Goal: Task Accomplishment & Management: Use online tool/utility

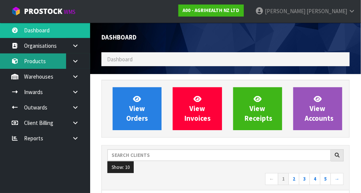
click at [42, 63] on link "Products" at bounding box center [45, 60] width 90 height 15
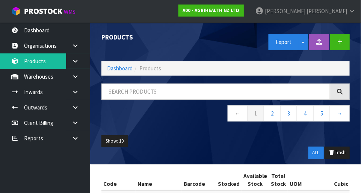
click at [76, 77] on icon at bounding box center [75, 77] width 7 height 6
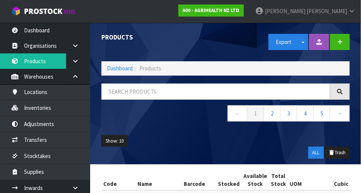
click at [85, 77] on link at bounding box center [78, 76] width 24 height 15
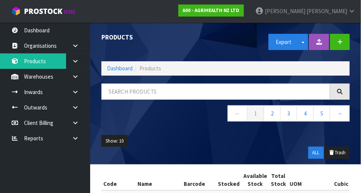
click at [162, 48] on div "Products" at bounding box center [161, 38] width 130 height 30
click at [115, 70] on link "Dashboard" at bounding box center [120, 68] width 26 height 7
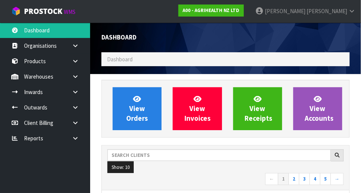
scroll to position [594, 260]
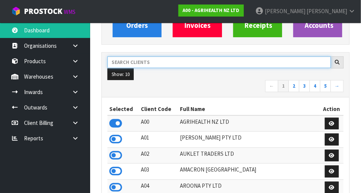
click at [156, 61] on input "text" at bounding box center [220, 62] width 224 height 12
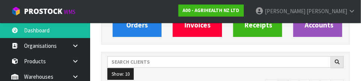
click at [173, 71] on ul "Show: 10 5 10 25 50" at bounding box center [226, 74] width 237 height 12
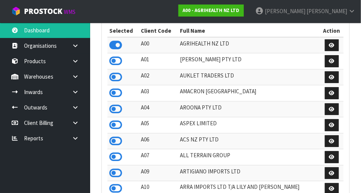
scroll to position [171, 0]
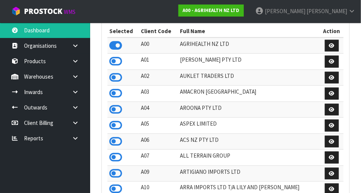
click at [121, 112] on icon at bounding box center [115, 109] width 13 height 11
click at [120, 139] on icon at bounding box center [115, 141] width 13 height 11
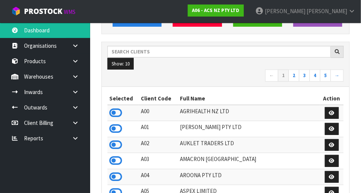
scroll to position [106, 0]
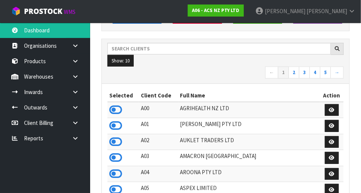
click at [119, 109] on icon at bounding box center [115, 109] width 13 height 11
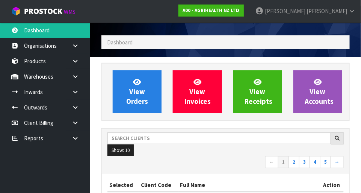
scroll to position [15, 0]
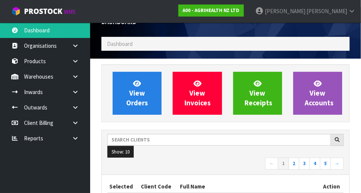
click at [76, 62] on icon at bounding box center [75, 61] width 7 height 6
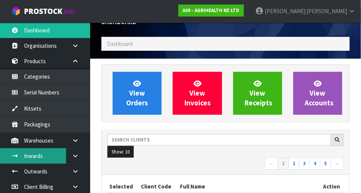
click at [38, 148] on link "Inwards" at bounding box center [45, 155] width 90 height 15
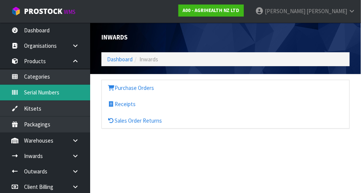
click at [36, 100] on link "Serial Numbers" at bounding box center [45, 92] width 90 height 15
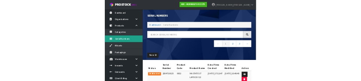
scroll to position [31, 0]
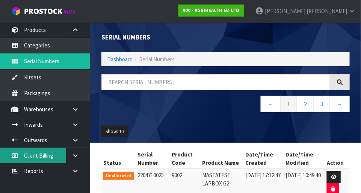
click at [40, 150] on link "Client Billing" at bounding box center [45, 155] width 90 height 15
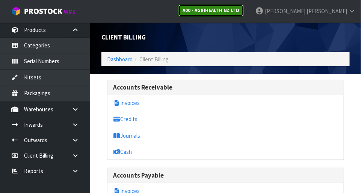
click at [240, 8] on strong "A00 - AGRIHEALTH NZ LTD" at bounding box center [211, 10] width 57 height 6
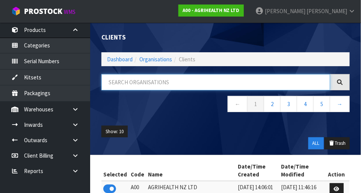
click at [156, 84] on input "text" at bounding box center [216, 82] width 229 height 16
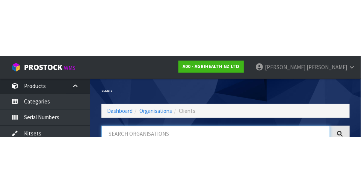
scroll to position [38, 0]
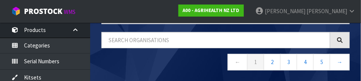
click at [285, 26] on div "Clients Dashboard Organisations Clients ← 1 2 3 4 5 → Show: 10 5 10 25 50 ALL T…" at bounding box center [226, 49] width 260 height 128
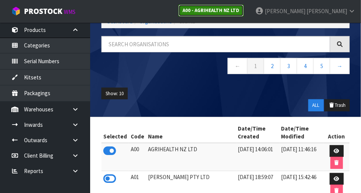
click at [240, 11] on strong "A00 - AGRIHEALTH NZ LTD" at bounding box center [211, 10] width 57 height 6
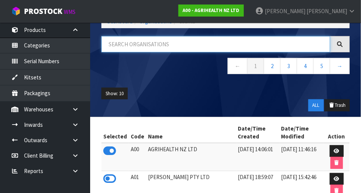
click at [160, 44] on input "text" at bounding box center [216, 44] width 229 height 16
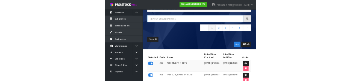
scroll to position [38, 0]
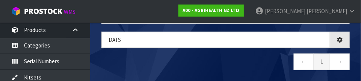
click at [138, 67] on nav "← 1 →" at bounding box center [226, 62] width 249 height 18
type input "DATS"
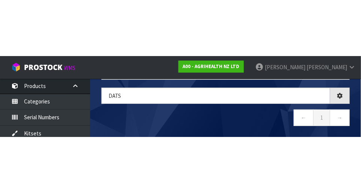
scroll to position [21, 0]
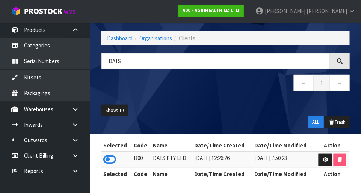
click at [112, 155] on icon at bounding box center [109, 159] width 13 height 11
click at [73, 34] on link at bounding box center [78, 29] width 24 height 15
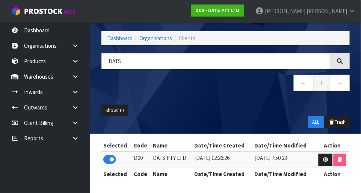
click at [84, 76] on link at bounding box center [78, 76] width 24 height 15
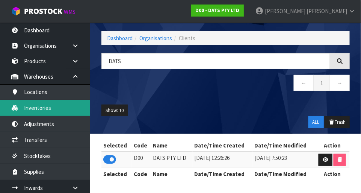
click at [45, 105] on link "Inventories" at bounding box center [45, 107] width 90 height 15
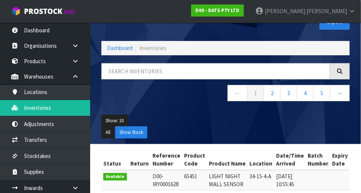
scroll to position [21, 0]
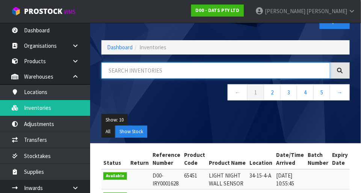
click at [147, 72] on input "text" at bounding box center [216, 70] width 229 height 16
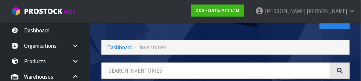
click at [182, 30] on div "Inventories Export" at bounding box center [226, 21] width 260 height 39
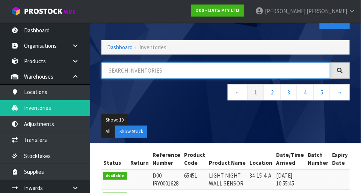
click at [152, 70] on input "text" at bounding box center [216, 70] width 229 height 16
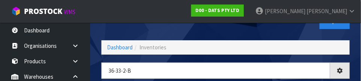
click at [168, 25] on div "Inventories" at bounding box center [161, 15] width 130 height 26
type input "36-33-2-B"
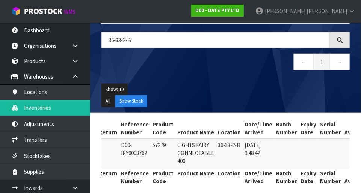
scroll to position [0, 38]
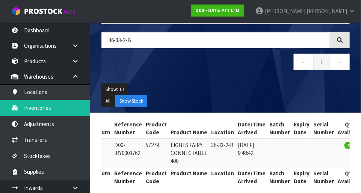
click at [146, 158] on td "57279" at bounding box center [156, 153] width 25 height 29
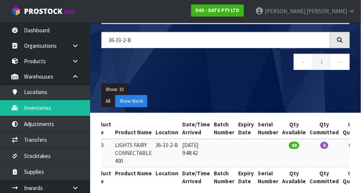
scroll to position [0, 0]
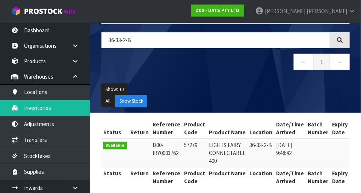
click at [251, 145] on td "36-33-2-B" at bounding box center [261, 153] width 27 height 29
copy td "57279"
click at [198, 91] on ul "Show: 10 5 10 25 50" at bounding box center [226, 90] width 249 height 12
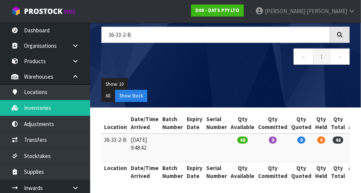
scroll to position [0, 146]
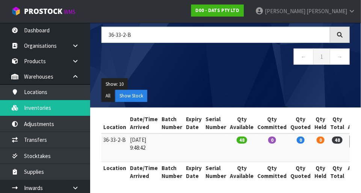
click at [350, 140] on link at bounding box center [357, 142] width 14 height 12
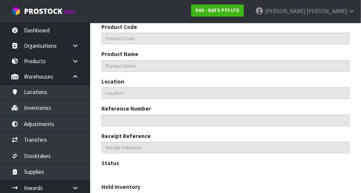
type input "57279"
type input "LIGHTS FAIRY CONNECTABLE 400"
type input "36-33-2-B"
type input "D00-IRY0003762"
type input "D00-REC0000211"
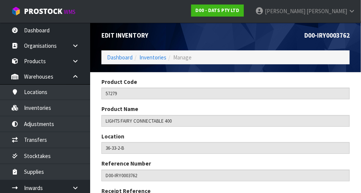
scroll to position [2, 0]
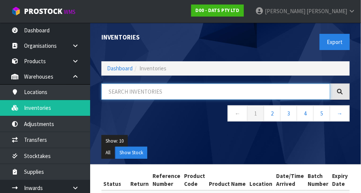
click at [313, 91] on input "text" at bounding box center [216, 92] width 229 height 16
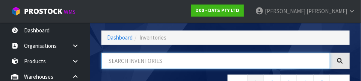
scroll to position [51, 0]
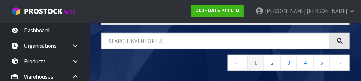
click at [112, 65] on nav "← 1 2 3 4 5 →" at bounding box center [226, 64] width 249 height 18
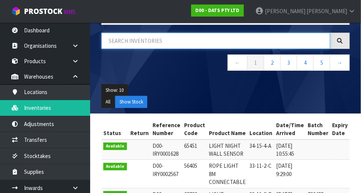
click at [131, 43] on input "text" at bounding box center [216, 41] width 229 height 16
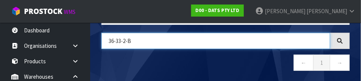
type input "36-33-2-B"
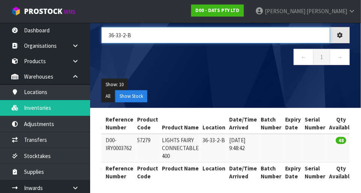
scroll to position [0, 0]
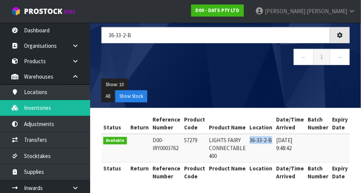
copy td "36-33-2-B"
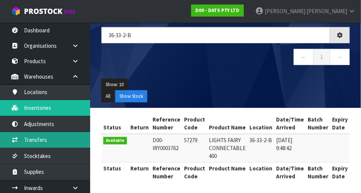
click at [33, 139] on link "Transfers" at bounding box center [45, 139] width 90 height 15
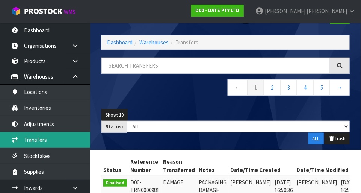
scroll to position [30, 0]
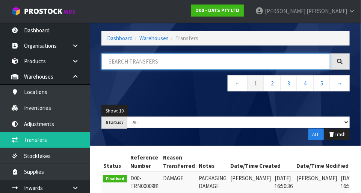
click at [139, 64] on input "text" at bounding box center [216, 61] width 229 height 16
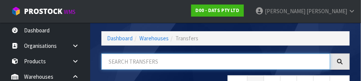
paste input "36-33-2-B"
type input "36-33-2-B"
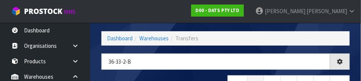
click at [164, 73] on div "36-33-2-B ← 1 2 3 4 5 →" at bounding box center [226, 76] width 260 height 46
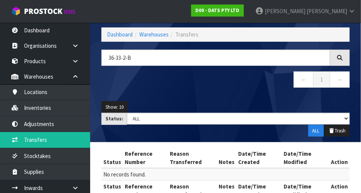
scroll to position [0, 0]
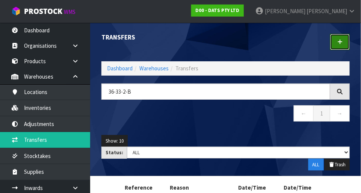
click at [340, 43] on icon at bounding box center [340, 42] width 5 height 6
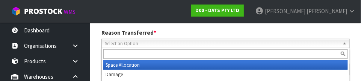
scroll to position [111, 0]
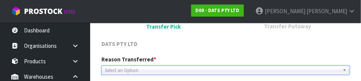
click at [180, 50] on div "DATS PTY LTD" at bounding box center [226, 47] width 260 height 15
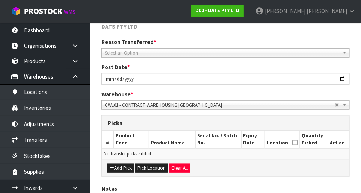
scroll to position [104, 0]
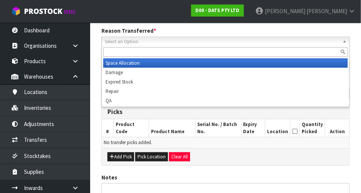
click at [173, 45] on span "Select an Option" at bounding box center [222, 41] width 235 height 9
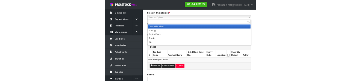
scroll to position [100, 0]
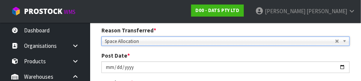
click at [194, 31] on div "Reason Transferred * Space Allocation Damage Expired Stock Repair QA Space Allo…" at bounding box center [226, 35] width 260 height 19
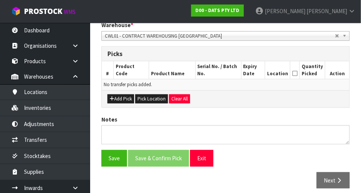
scroll to position [163, 0]
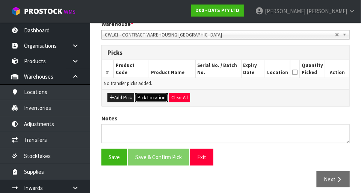
click at [145, 100] on button "Pick Location" at bounding box center [151, 97] width 33 height 9
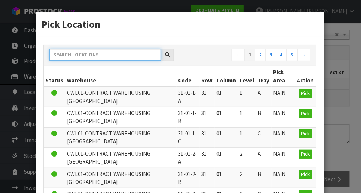
paste input "36-33-2-B"
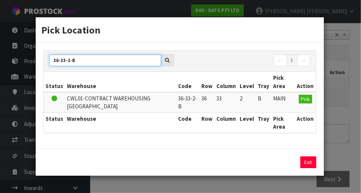
type input "36-33-2-B"
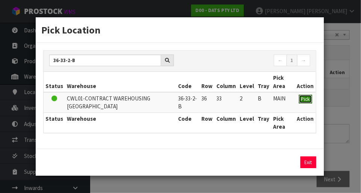
click at [308, 97] on span "Pick" at bounding box center [306, 99] width 9 height 6
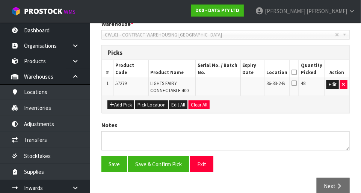
click at [297, 72] on icon at bounding box center [294, 72] width 5 height 0
click at [112, 167] on button "Save" at bounding box center [115, 164] width 26 height 16
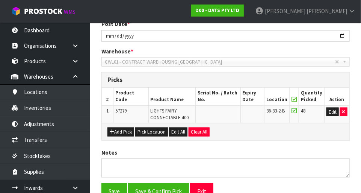
scroll to position [0, 0]
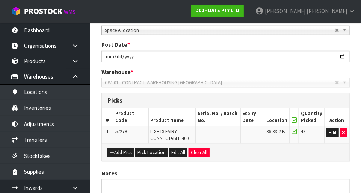
scroll to position [142, 0]
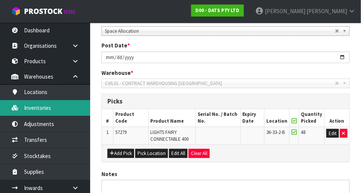
click at [32, 110] on link "Inventories" at bounding box center [45, 107] width 90 height 15
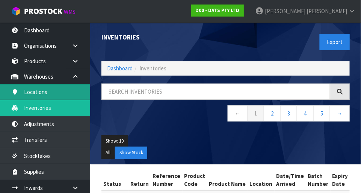
click at [82, 88] on link "Locations" at bounding box center [45, 91] width 90 height 15
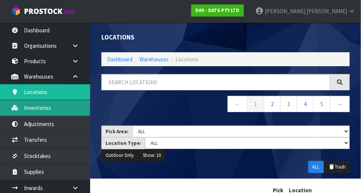
click at [46, 112] on link "Inventories" at bounding box center [45, 107] width 90 height 15
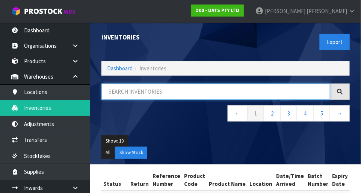
paste input "36-33-2-B"
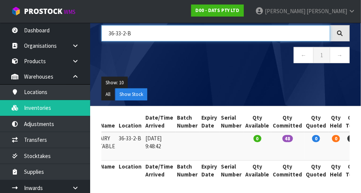
scroll to position [0, 131]
type input "36-33-2-B"
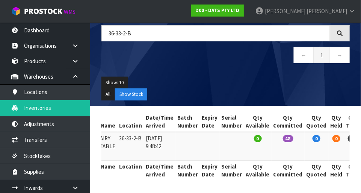
click at [272, 158] on td "48" at bounding box center [288, 146] width 33 height 29
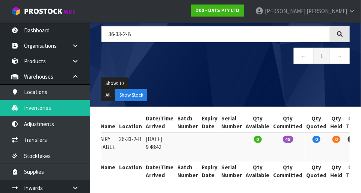
scroll to position [58, 0]
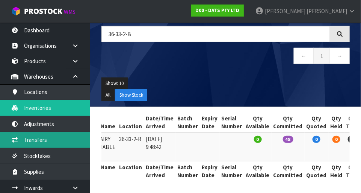
click at [35, 140] on link "Transfers" at bounding box center [45, 139] width 90 height 15
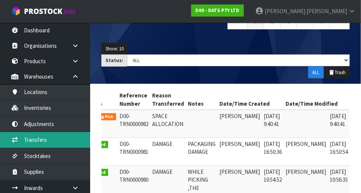
scroll to position [0, 18]
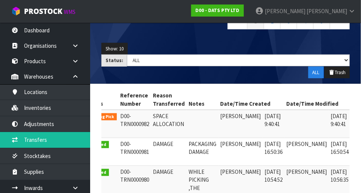
click at [355, 115] on link at bounding box center [362, 118] width 14 height 12
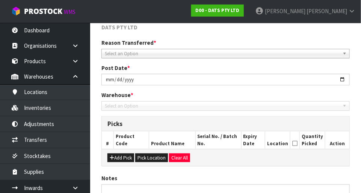
scroll to position [174, 0]
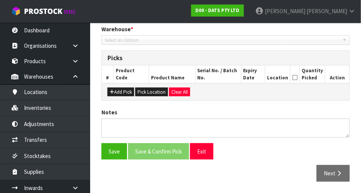
type input "[DATE]"
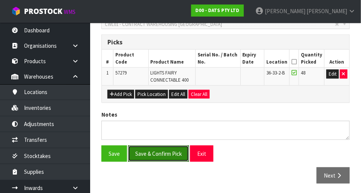
click at [157, 153] on button "Save & Confirm Pick" at bounding box center [158, 154] width 61 height 16
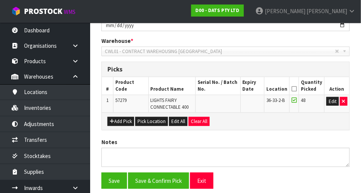
scroll to position [0, 0]
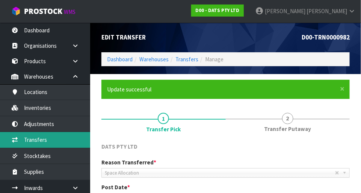
click at [35, 141] on link "Transfers" at bounding box center [45, 139] width 90 height 15
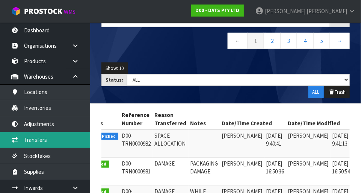
scroll to position [0, 20]
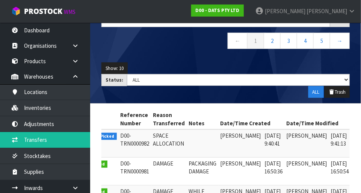
click at [359, 135] on icon at bounding box center [362, 137] width 6 height 5
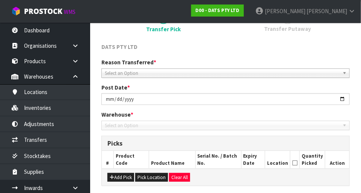
type input "[DATE]"
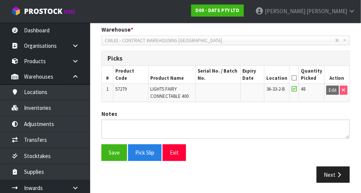
scroll to position [157, 0]
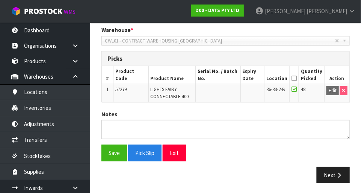
click at [223, 109] on div "DATS PTY LTD Reason Transferred * Space Allocation Damage Expired Stock Repair …" at bounding box center [226, 73] width 249 height 231
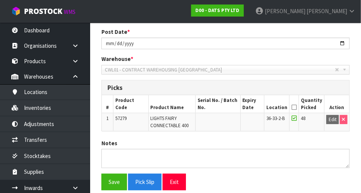
scroll to position [129, 0]
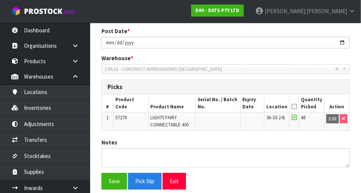
click at [308, 134] on div "DATS PTY LTD Reason Transferred * Space Allocation Damage Expired Stock Repair …" at bounding box center [226, 101] width 249 height 231
click at [264, 143] on div "Notes" at bounding box center [226, 152] width 260 height 29
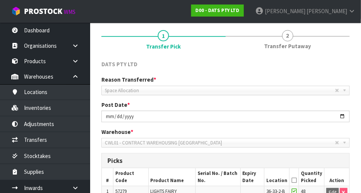
scroll to position [52, 0]
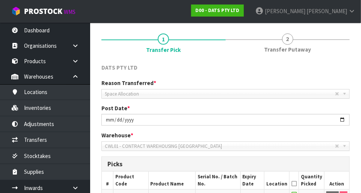
click at [293, 49] on span "Transfer Putaway" at bounding box center [287, 50] width 47 height 8
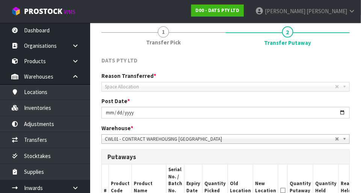
scroll to position [65, 0]
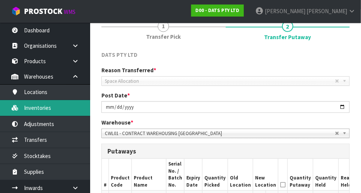
click at [38, 114] on link "Inventories" at bounding box center [45, 107] width 90 height 15
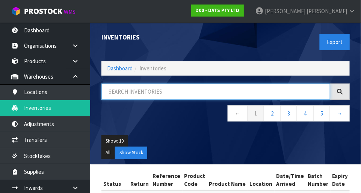
paste input "57279"
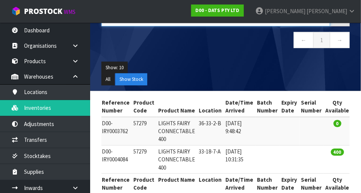
scroll to position [0, 51]
type input "57279"
click at [197, 171] on td "33-18-7-A" at bounding box center [210, 159] width 27 height 28
click at [202, 166] on td "33-18-7-A" at bounding box center [210, 159] width 27 height 28
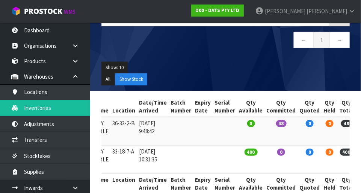
scroll to position [0, 137]
click at [266, 175] on th "Qty Committed" at bounding box center [282, 184] width 33 height 20
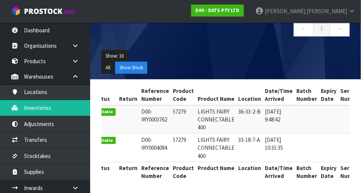
scroll to position [0, 12]
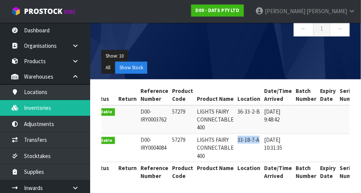
copy td "33-18-7-A"
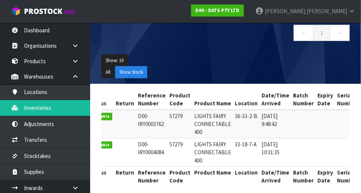
scroll to position [0, 15]
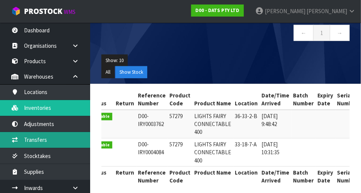
click at [47, 144] on link "Transfers" at bounding box center [45, 139] width 90 height 15
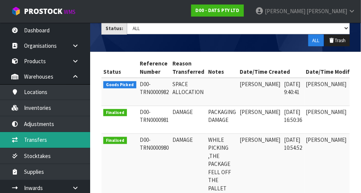
scroll to position [0, 20]
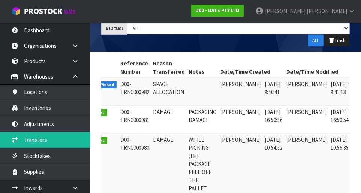
click at [355, 82] on link at bounding box center [362, 86] width 14 height 12
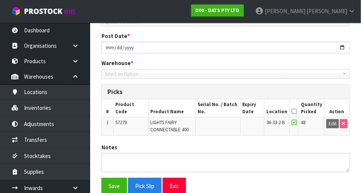
type input "[DATE]"
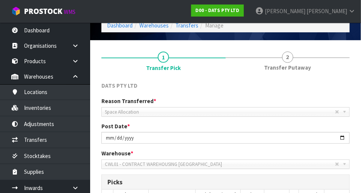
scroll to position [35, 0]
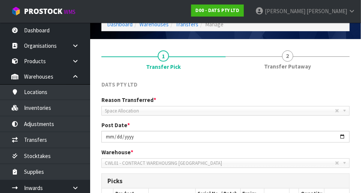
click at [282, 59] on link "2 Transfer Putaway" at bounding box center [288, 60] width 124 height 30
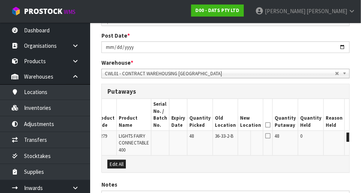
scroll to position [0, 13]
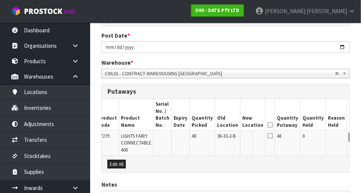
click at [349, 134] on button "Edit" at bounding box center [355, 137] width 12 height 9
paste input "33-18-7-A"
type input "33-18-7-A"
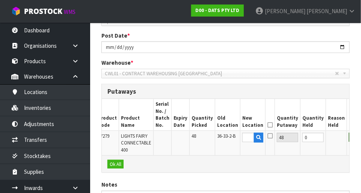
click at [349, 137] on button "OK" at bounding box center [354, 137] width 11 height 9
click at [268, 125] on icon at bounding box center [270, 125] width 5 height 0
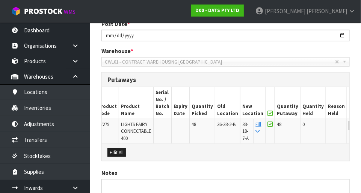
scroll to position [186, 0]
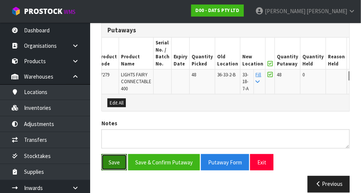
click at [113, 164] on button "Save" at bounding box center [115, 162] width 26 height 16
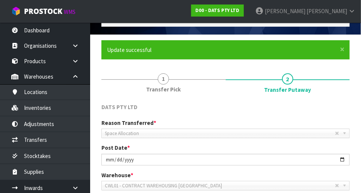
scroll to position [0, 0]
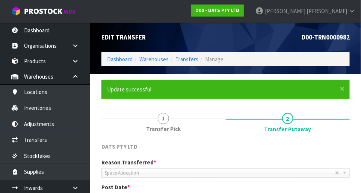
click at [266, 37] on h1 "D00-TRN0000982" at bounding box center [291, 37] width 119 height 7
